Goal: Transaction & Acquisition: Obtain resource

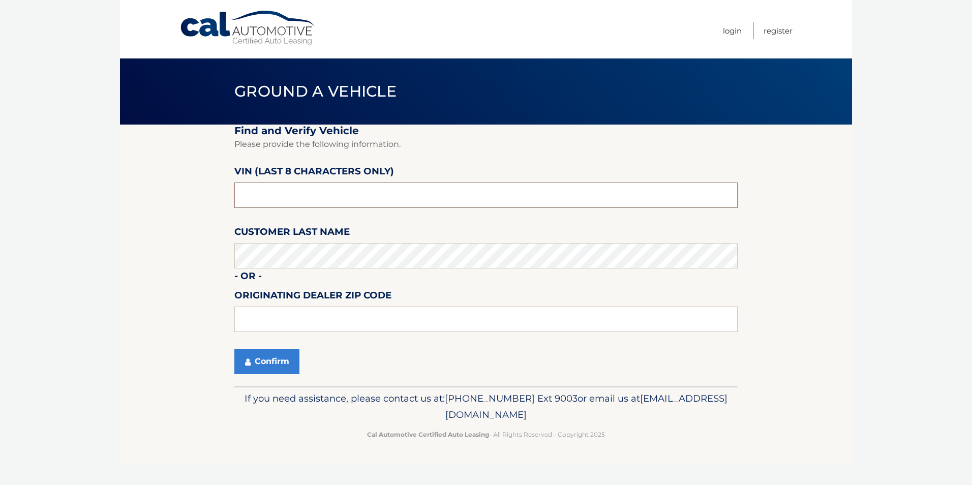
click at [333, 202] on input "text" at bounding box center [485, 194] width 503 height 25
click at [325, 193] on input "text" at bounding box center [485, 194] width 503 height 25
type input "33916"
click at [289, 368] on button "Confirm" at bounding box center [266, 361] width 65 height 25
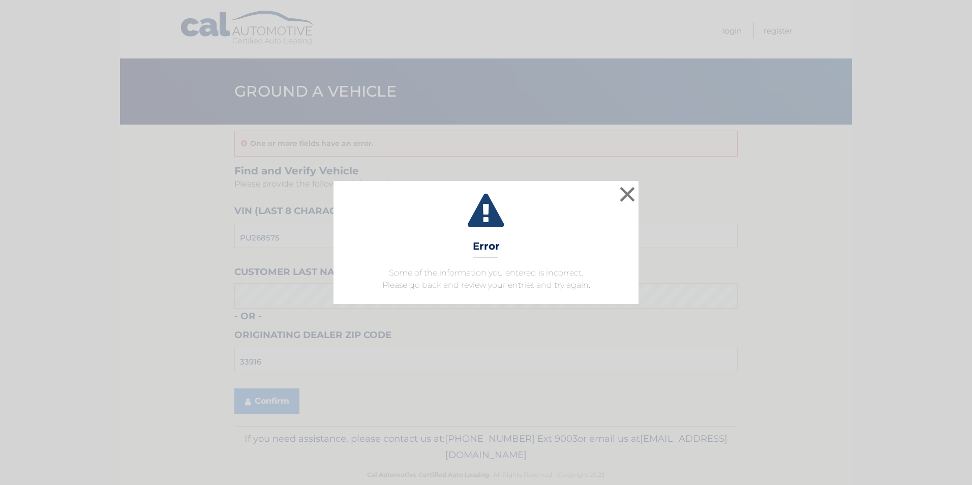
click at [639, 198] on div "× Error Some of the information you entered is incorrect. Please go back and re…" at bounding box center [486, 242] width 964 height 123
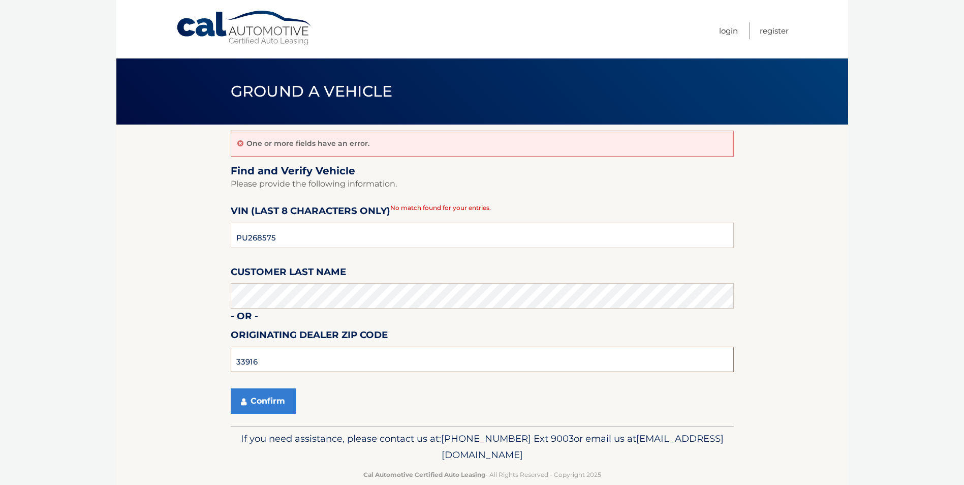
drag, startPoint x: 285, startPoint y: 361, endPoint x: 180, endPoint y: 361, distance: 105.2
click at [178, 361] on section "One or more fields have an error. Find and Verify Vehicle Please provide the fo…" at bounding box center [482, 275] width 732 height 301
click at [277, 404] on button "Confirm" at bounding box center [263, 400] width 65 height 25
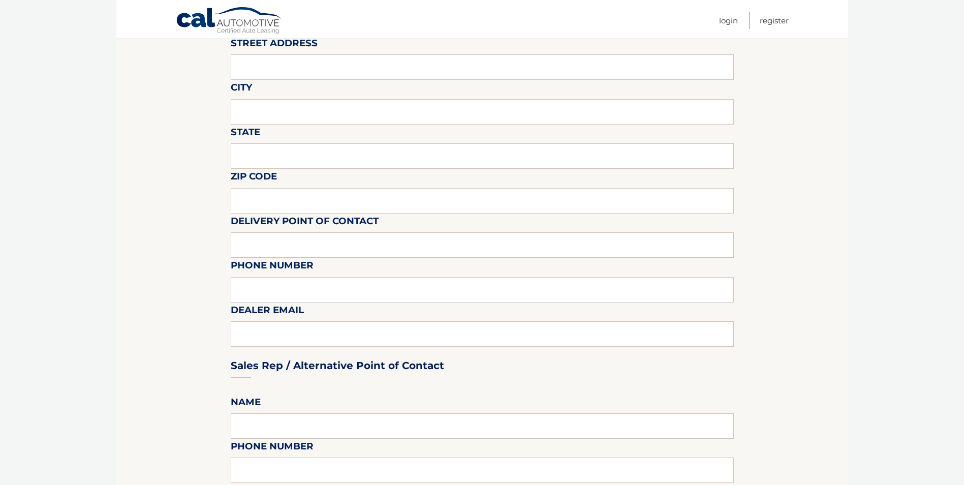
scroll to position [68, 0]
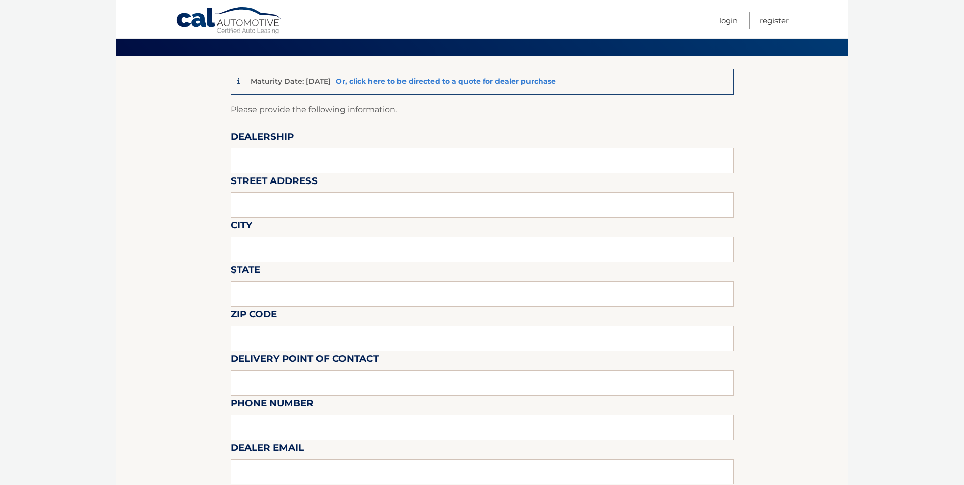
click at [462, 81] on link "Or, click here to be directed to a quote for dealer purchase" at bounding box center [446, 81] width 220 height 9
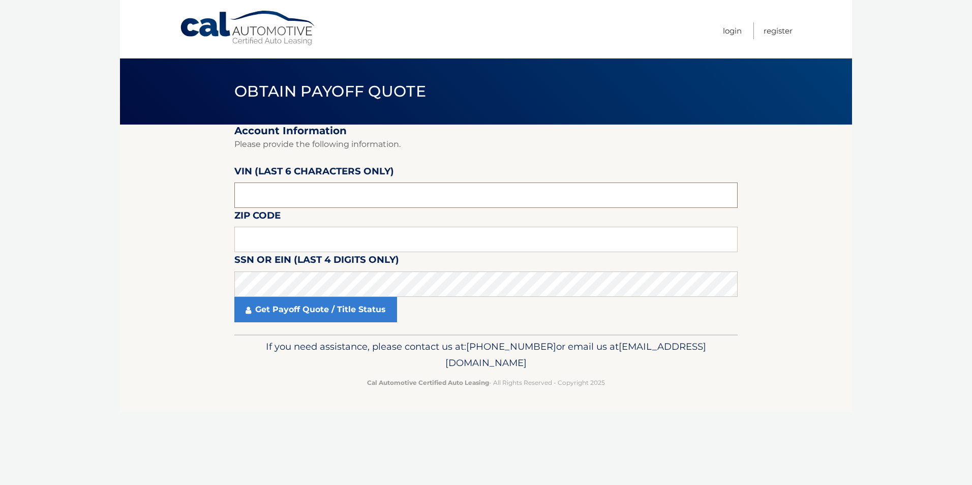
click at [334, 190] on input "text" at bounding box center [485, 194] width 503 height 25
click at [344, 240] on input "text" at bounding box center [485, 239] width 503 height 25
click at [251, 198] on input "text" at bounding box center [485, 194] width 503 height 25
drag, startPoint x: 276, startPoint y: 196, endPoint x: 226, endPoint y: 192, distance: 49.9
click at [227, 192] on section "Account Information Please provide the following information. [PERSON_NAME] (la…" at bounding box center [486, 230] width 732 height 210
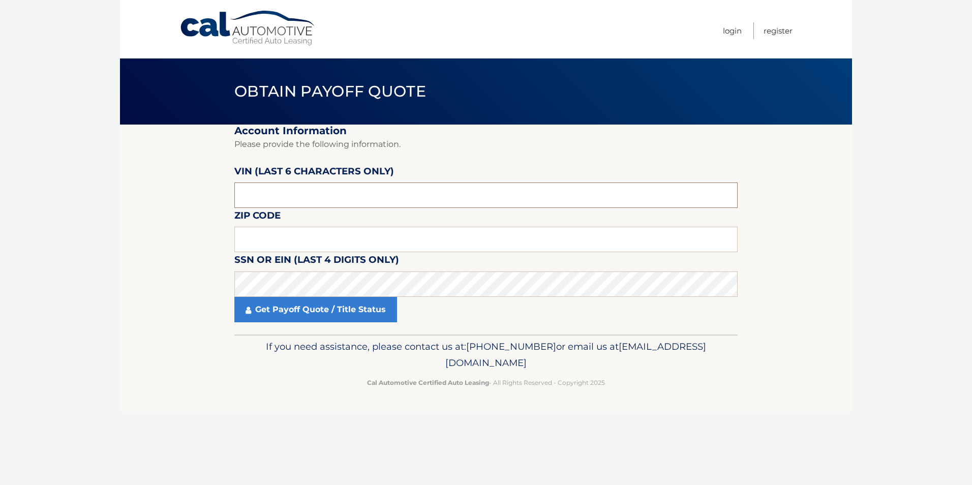
type input "PU2685"
click at [332, 240] on input "3" at bounding box center [485, 239] width 503 height 25
click at [331, 240] on input "3" at bounding box center [485, 239] width 503 height 25
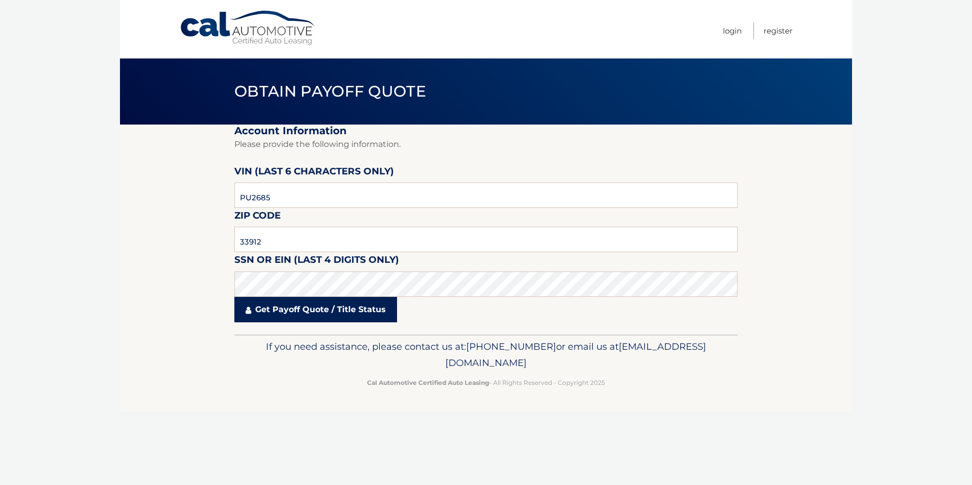
click at [332, 313] on link "Get Payoff Quote / Title Status" at bounding box center [315, 309] width 163 height 25
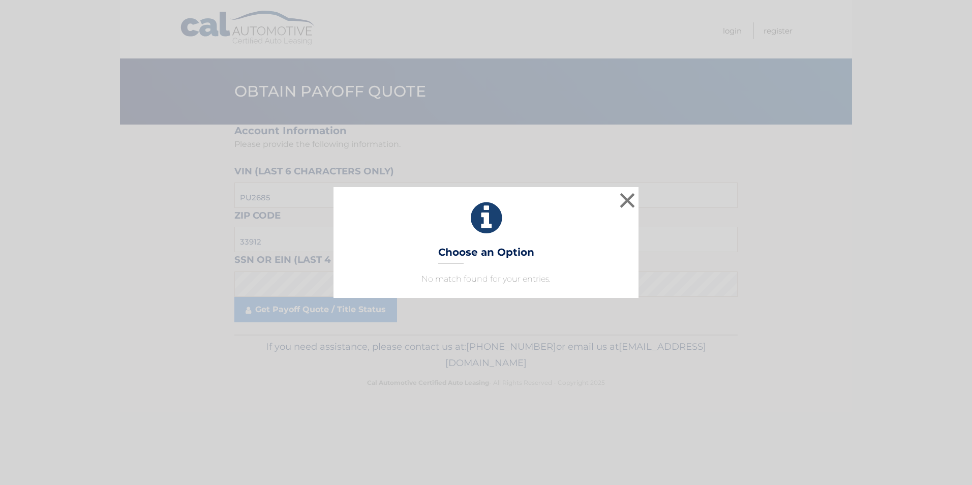
drag, startPoint x: 525, startPoint y: 278, endPoint x: 574, endPoint y: 241, distance: 61.1
click at [529, 276] on p "No match found for your entries." at bounding box center [486, 279] width 280 height 12
click at [634, 202] on button "×" at bounding box center [627, 200] width 20 height 20
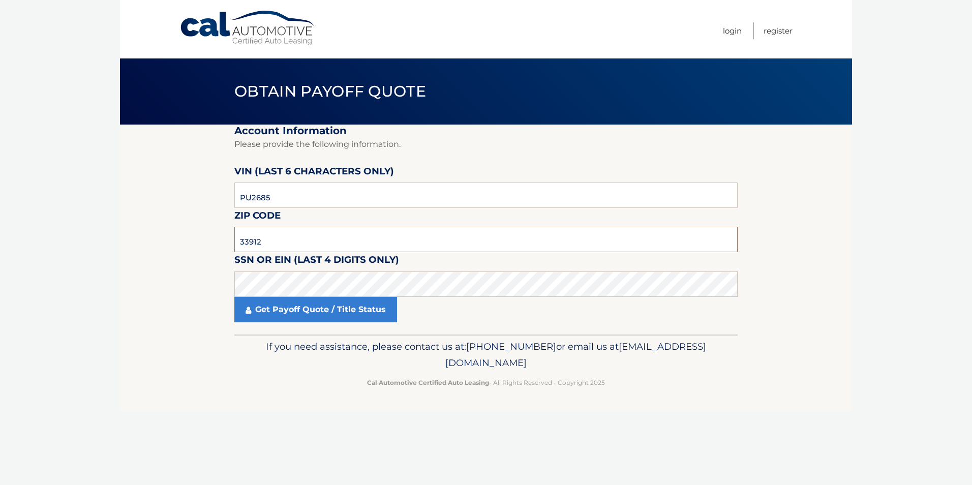
click at [299, 242] on input "33912" at bounding box center [485, 239] width 503 height 25
click at [300, 246] on input "33912" at bounding box center [485, 239] width 503 height 25
click at [318, 315] on link "Get Payoff Quote / Title Status" at bounding box center [315, 309] width 163 height 25
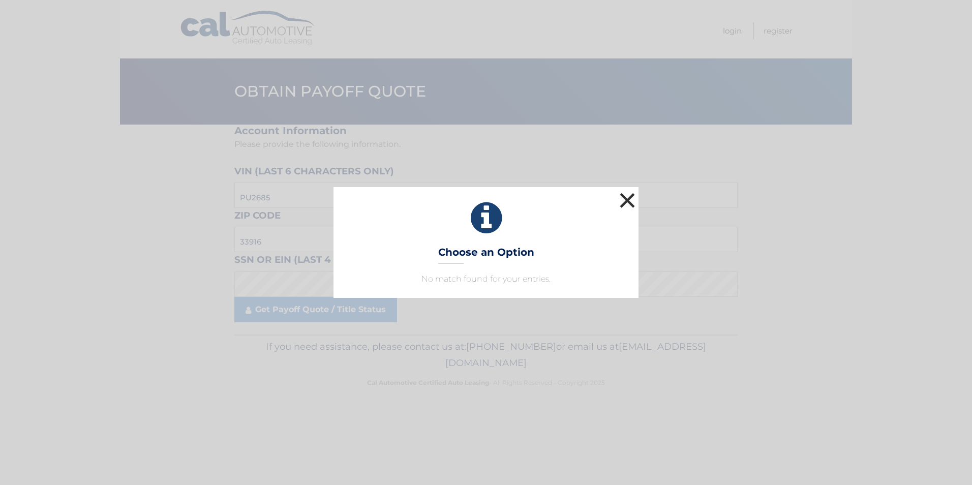
click at [622, 204] on button "×" at bounding box center [627, 200] width 20 height 20
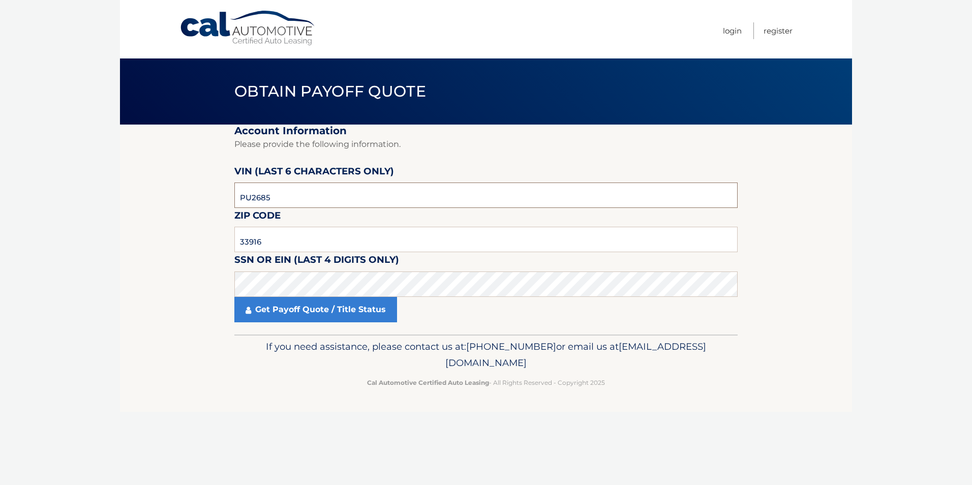
drag, startPoint x: 302, startPoint y: 196, endPoint x: 164, endPoint y: 200, distance: 138.8
click at [166, 200] on section "Account Information Please provide the following information. [PERSON_NAME] (la…" at bounding box center [486, 230] width 732 height 210
click at [303, 239] on input "33916" at bounding box center [485, 239] width 503 height 25
type input "33912"
drag, startPoint x: 326, startPoint y: 192, endPoint x: 208, endPoint y: 200, distance: 118.7
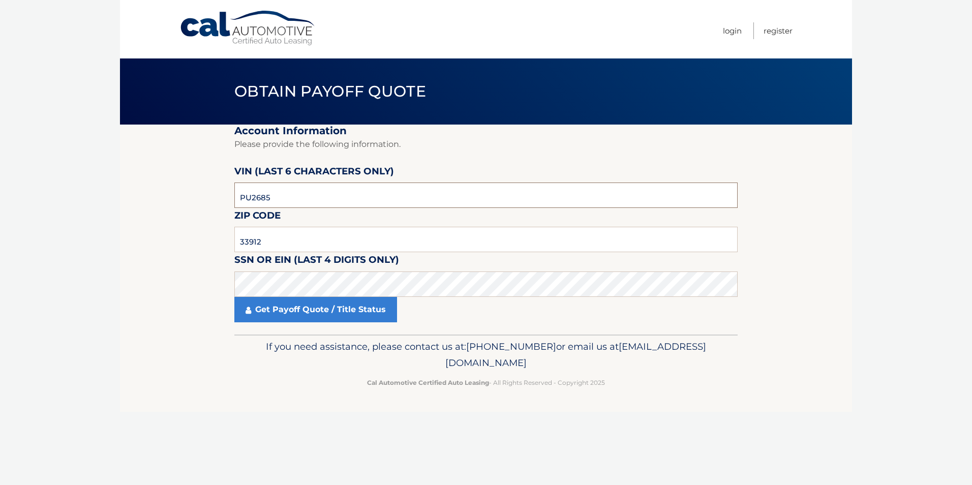
click at [208, 200] on section "Account Information Please provide the following information. [PERSON_NAME] (la…" at bounding box center [486, 230] width 732 height 210
type input "268575"
click at [573, 332] on fieldset "Account Information Please provide the following information. [PERSON_NAME] (la…" at bounding box center [485, 230] width 503 height 210
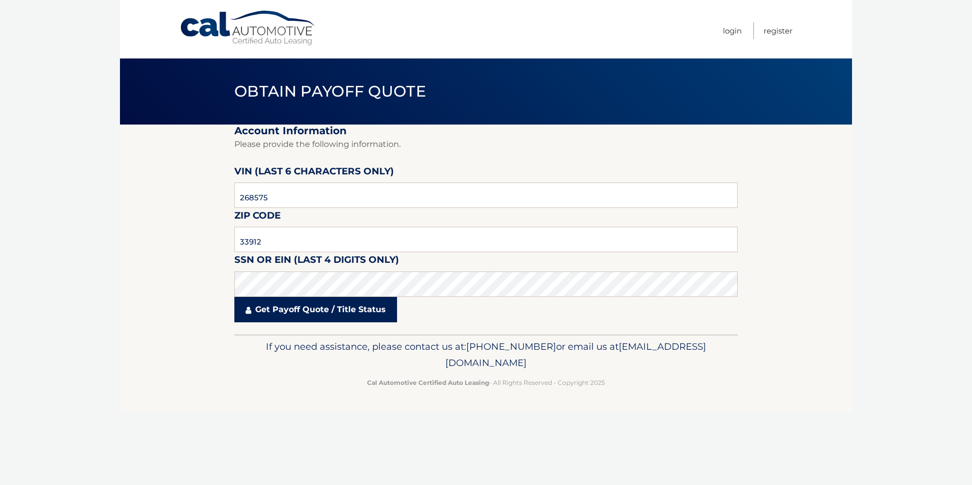
click at [312, 300] on link "Get Payoff Quote / Title Status" at bounding box center [315, 309] width 163 height 25
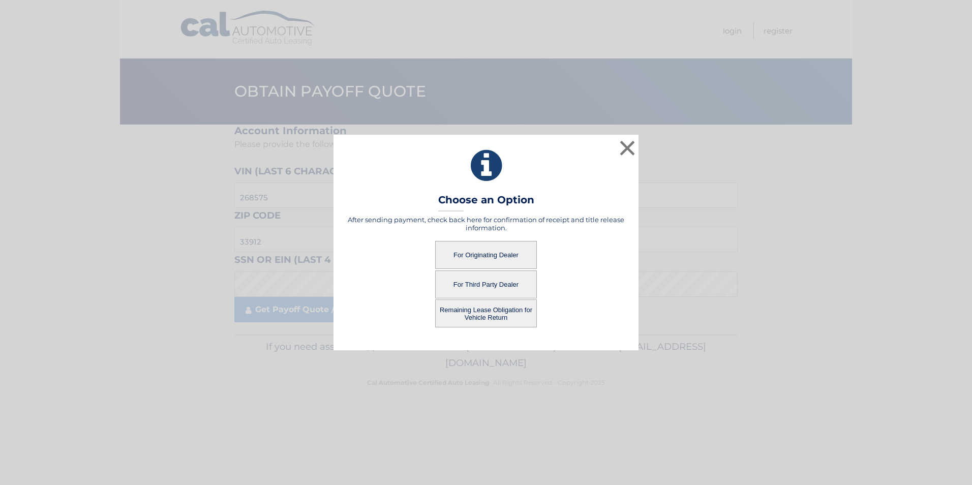
click at [511, 252] on button "For Originating Dealer" at bounding box center [486, 255] width 102 height 28
click at [513, 255] on button "For Originating Dealer" at bounding box center [486, 255] width 102 height 28
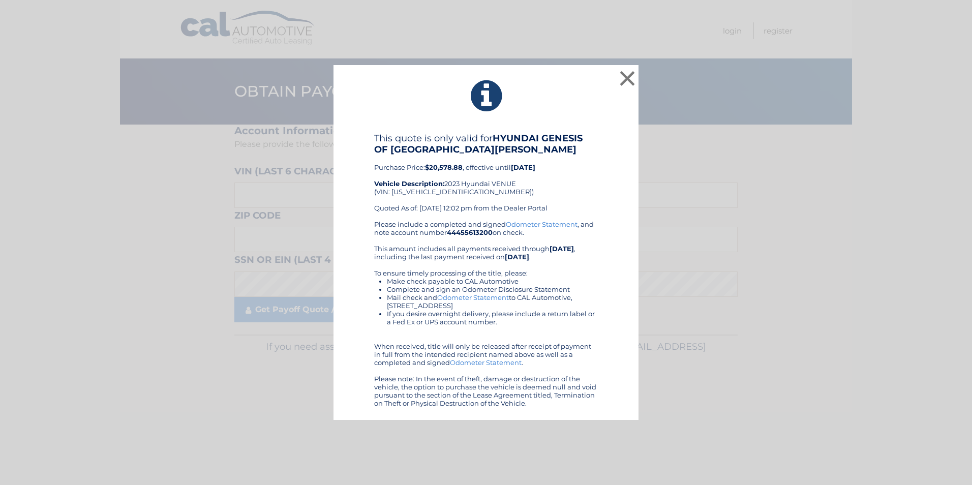
click at [507, 261] on div "Please include a completed and signed Odometer Statement , and note account num…" at bounding box center [486, 313] width 224 height 187
click at [551, 262] on div "Please include a completed and signed Odometer Statement , and note account num…" at bounding box center [486, 313] width 224 height 187
click at [530, 283] on li "Make check payable to CAL Automotive" at bounding box center [492, 281] width 211 height 8
click at [500, 296] on link "Odometer Statement" at bounding box center [473, 297] width 72 height 8
click at [596, 167] on div "This quote is only valid for HYUNDAI GENESIS OF FORT [PERSON_NAME] Purchase Pri…" at bounding box center [486, 176] width 224 height 87
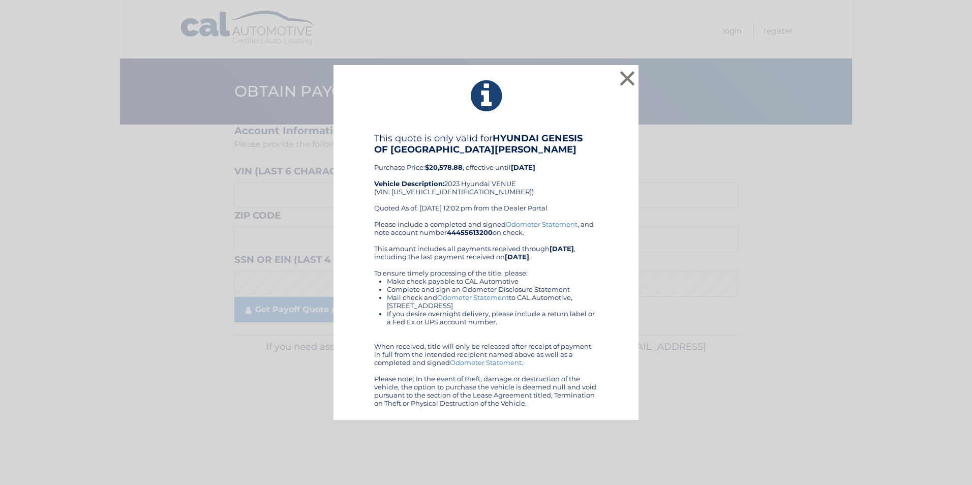
click at [600, 200] on div "This quote is only valid for HYUNDAI GENESIS OF FORT [PERSON_NAME] Purchase Pri…" at bounding box center [486, 270] width 280 height 274
click at [602, 178] on div "This quote is only valid for HYUNDAI GENESIS OF FORT MYERS Purchase Price: $20,…" at bounding box center [486, 270] width 280 height 274
click at [603, 176] on div "This quote is only valid for HYUNDAI GENESIS OF FORT MYERS Purchase Price: $20,…" at bounding box center [486, 270] width 280 height 274
click at [630, 74] on button "×" at bounding box center [627, 78] width 20 height 20
